Goal: Task Accomplishment & Management: Use online tool/utility

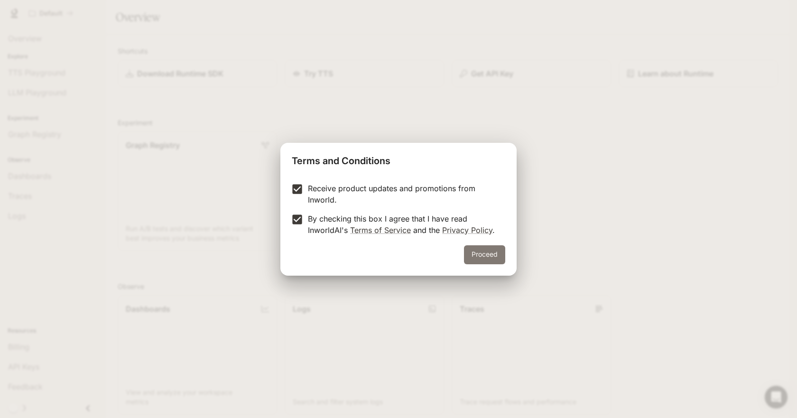
click at [498, 257] on button "Proceed" at bounding box center [484, 254] width 41 height 19
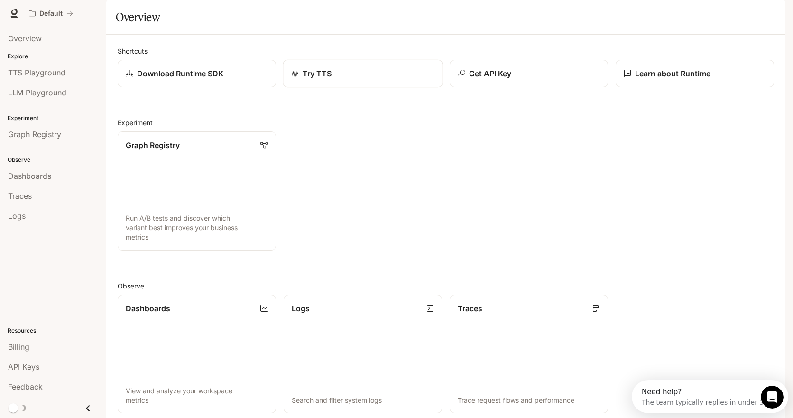
click at [335, 79] on div "Try TTS" at bounding box center [363, 73] width 144 height 11
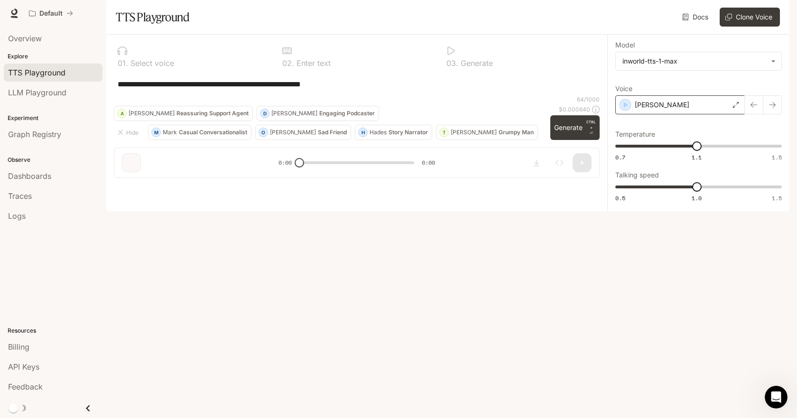
click at [631, 114] on div "[PERSON_NAME]" at bounding box center [679, 104] width 129 height 19
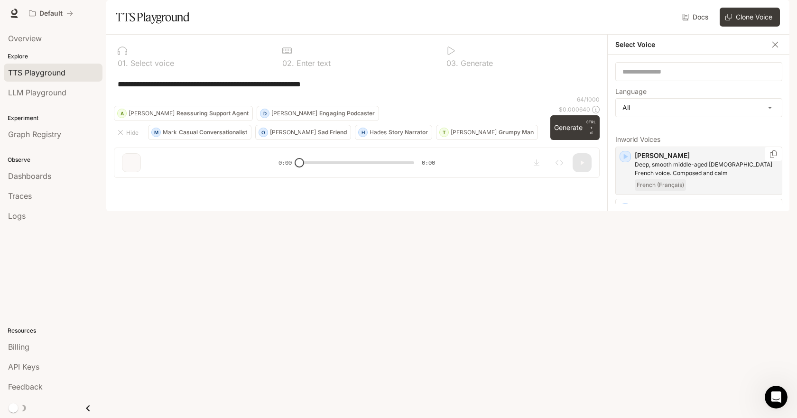
click at [676, 160] on p "[PERSON_NAME]" at bounding box center [705, 155] width 143 height 9
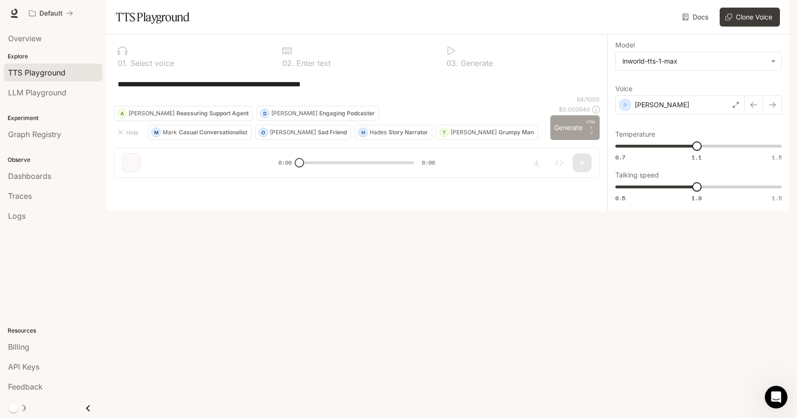
click at [572, 140] on button "Generate CTRL + ⏎" at bounding box center [574, 127] width 49 height 25
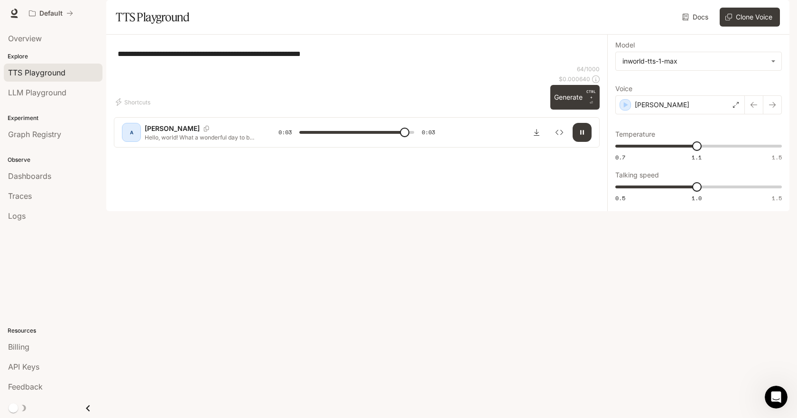
type input "*"
type input "***"
drag, startPoint x: 695, startPoint y: 213, endPoint x: 640, endPoint y: 213, distance: 55.0
click at [643, 192] on span "0.7" at bounding box center [647, 186] width 9 height 9
click at [710, 114] on div "[PERSON_NAME]" at bounding box center [679, 104] width 129 height 19
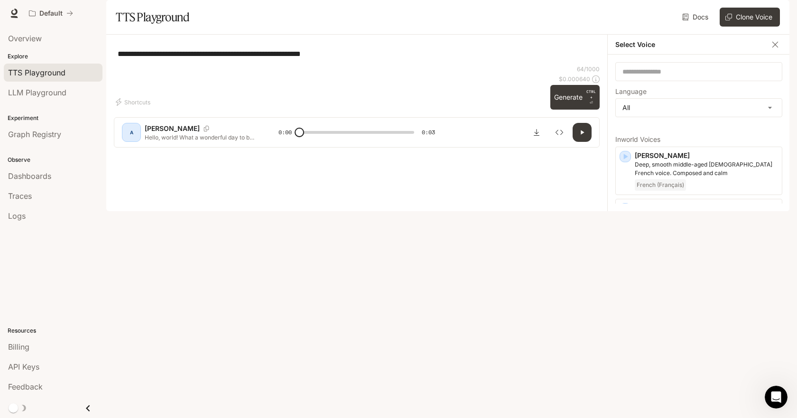
click at [648, 265] on p "[PERSON_NAME]" at bounding box center [705, 259] width 143 height 9
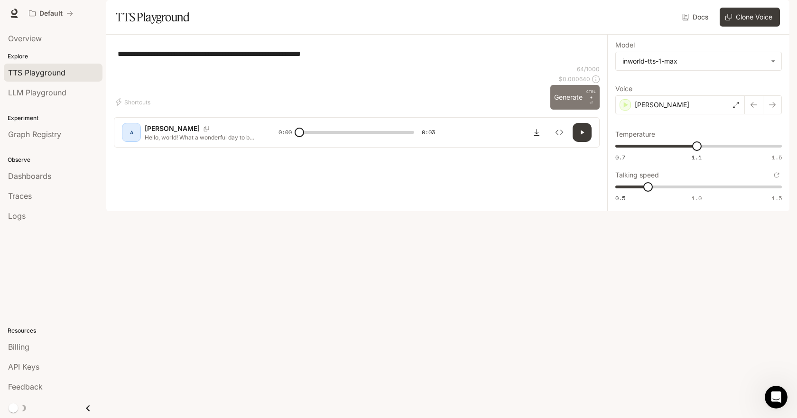
click at [577, 110] on button "Generate CTRL + ⏎" at bounding box center [574, 97] width 49 height 25
type input "*"
click at [655, 110] on p "[PERSON_NAME]" at bounding box center [661, 104] width 55 height 9
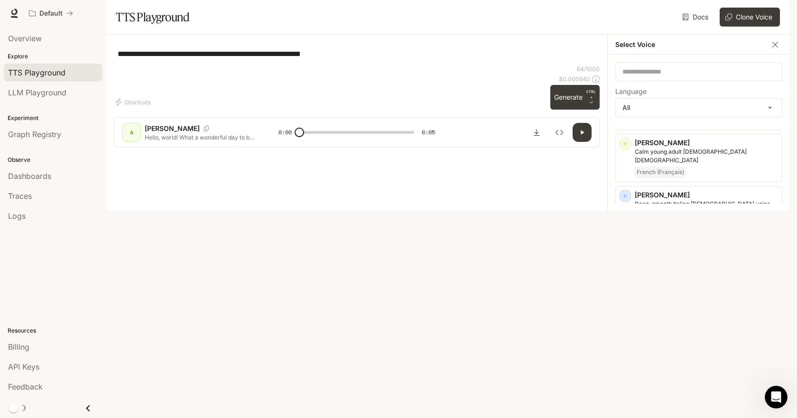
scroll to position [616, 0]
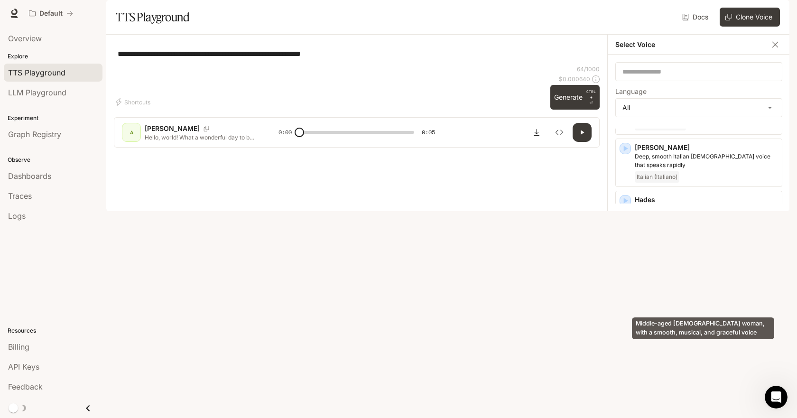
click at [673, 298] on p "Middle-aged [DEMOGRAPHIC_DATA] woman, with a smooth, musical, and graceful voice" at bounding box center [705, 300] width 143 height 17
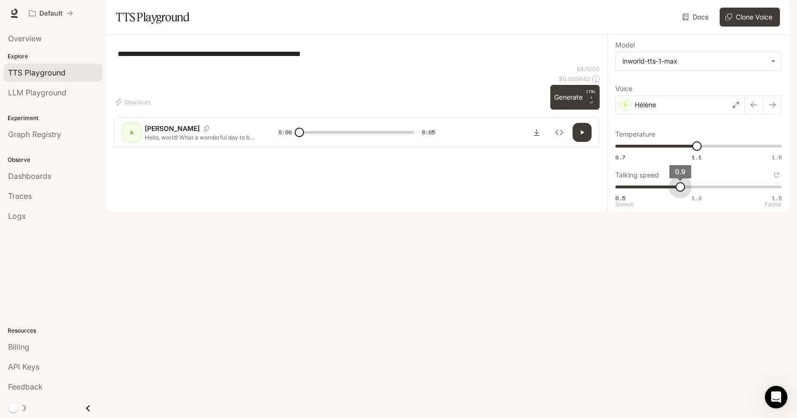
type input "*"
drag, startPoint x: 646, startPoint y: 212, endPoint x: 692, endPoint y: 213, distance: 46.0
click at [692, 192] on span "1" at bounding box center [696, 186] width 9 height 9
click at [580, 110] on button "Generate CTRL + ⏎" at bounding box center [574, 97] width 49 height 25
type input "***"
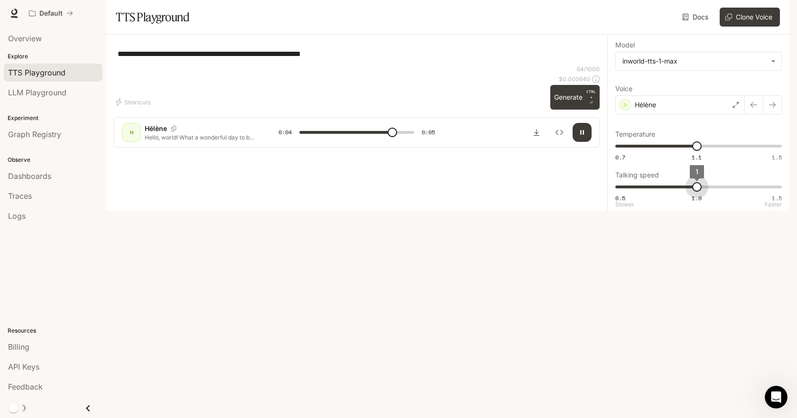
type input "***"
drag, startPoint x: 697, startPoint y: 216, endPoint x: 686, endPoint y: 215, distance: 11.4
click at [685, 192] on span "0.9" at bounding box center [679, 186] width 9 height 9
type input "*"
click at [705, 114] on div "Hélène" at bounding box center [679, 104] width 129 height 19
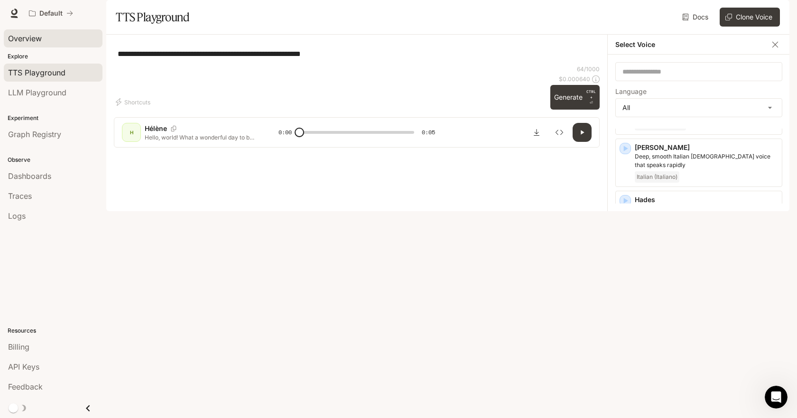
click at [36, 37] on span "Overview" at bounding box center [25, 38] width 34 height 11
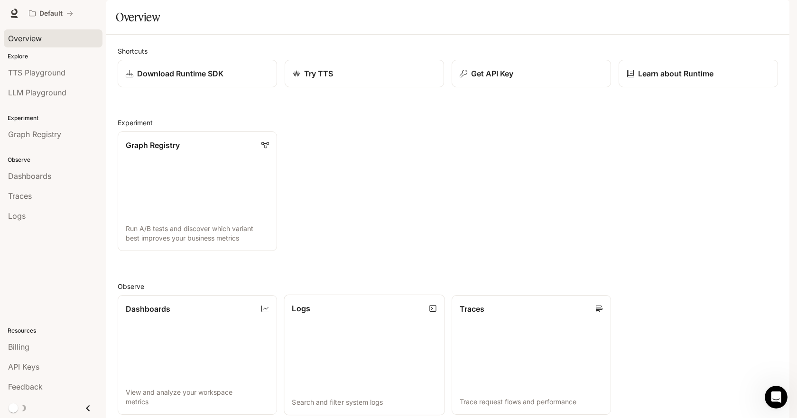
scroll to position [202, 0]
click at [31, 348] on div "Billing" at bounding box center [53, 346] width 90 height 11
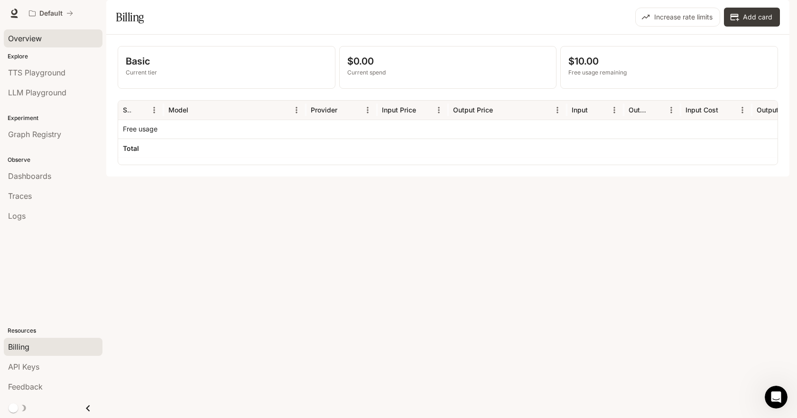
click at [37, 31] on link "Overview" at bounding box center [53, 38] width 99 height 18
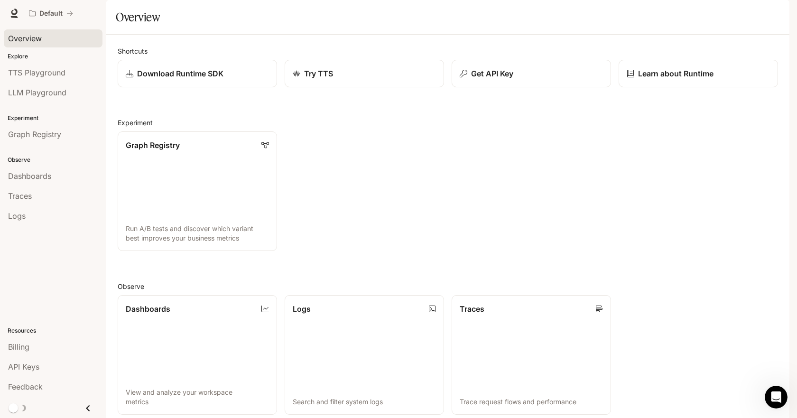
click at [779, 13] on img "button" at bounding box center [775, 13] width 13 height 13
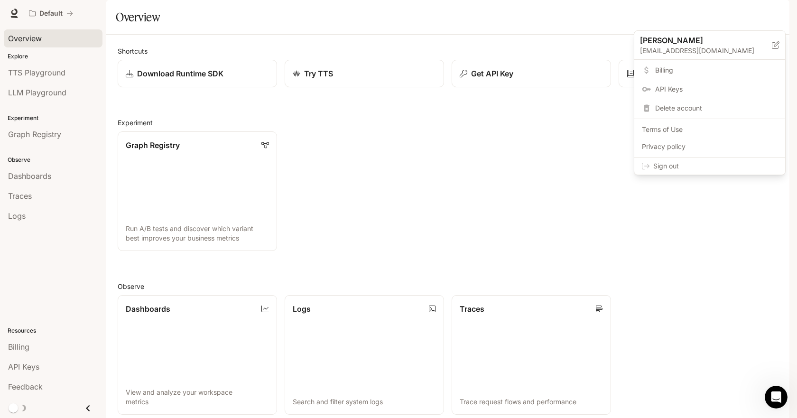
click at [670, 165] on span "Sign out" at bounding box center [715, 165] width 124 height 9
